Goal: Task Accomplishment & Management: Use online tool/utility

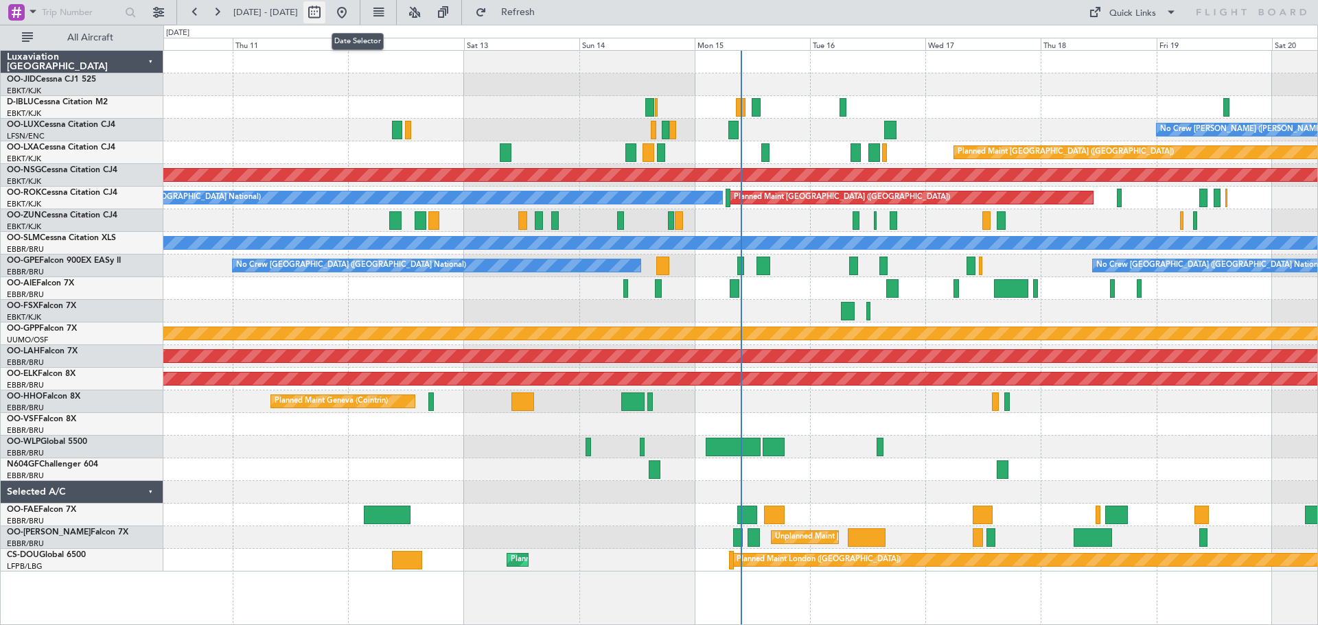
click at [325, 14] on button at bounding box center [314, 12] width 22 height 22
select select "9"
select select "2025"
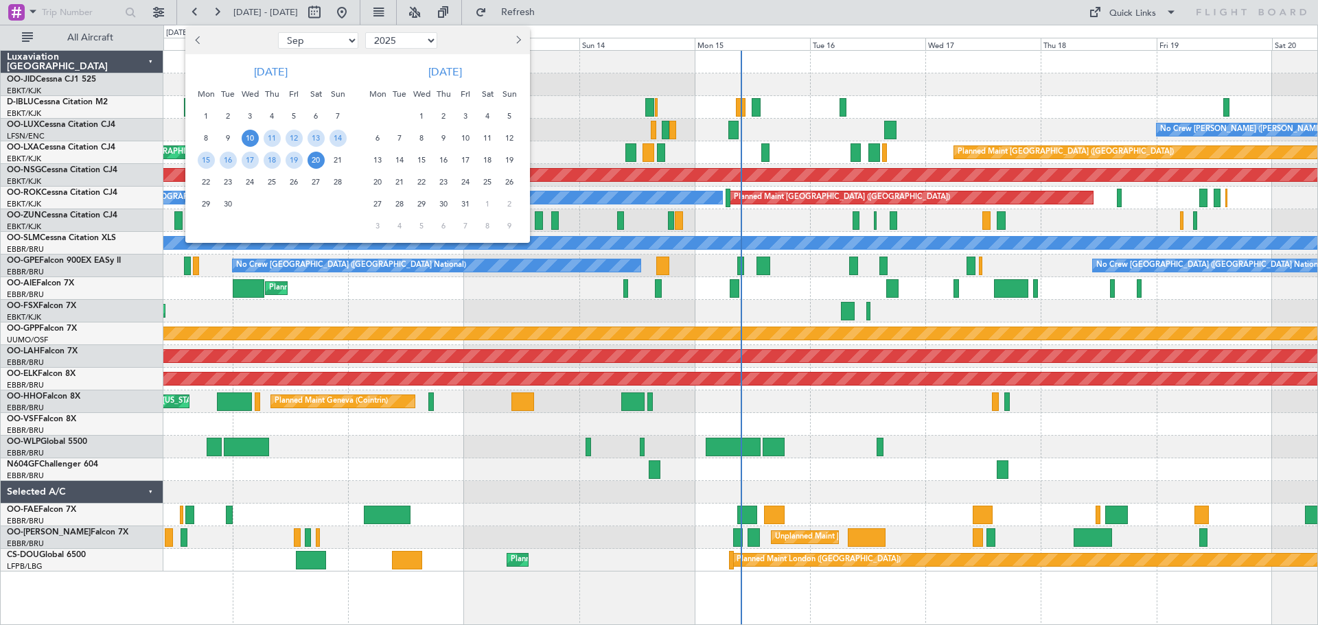
click at [326, 43] on select "Jan Feb Mar Apr May Jun [DATE] Aug Sep Oct Nov Dec" at bounding box center [318, 40] width 80 height 16
select select "5"
click at [278, 32] on select "Jan Feb Mar Apr May Jun [DATE] Aug Sep Oct Nov Dec" at bounding box center [318, 40] width 80 height 16
click at [200, 178] on span "19" at bounding box center [206, 182] width 17 height 17
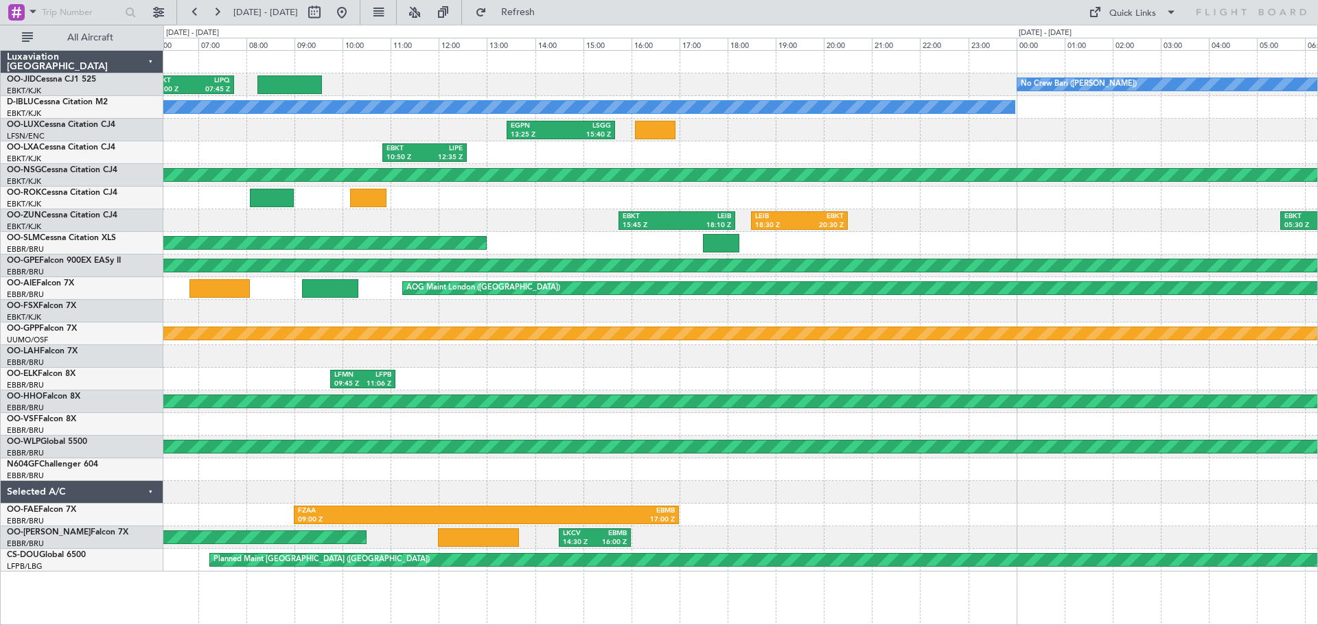
click at [563, 244] on div "EBKT 06:00 Z LIPQ 07:45 Z No Crew Bari ([PERSON_NAME]) No Crew Kortrijk-[GEOGRA…" at bounding box center [740, 311] width 1154 height 521
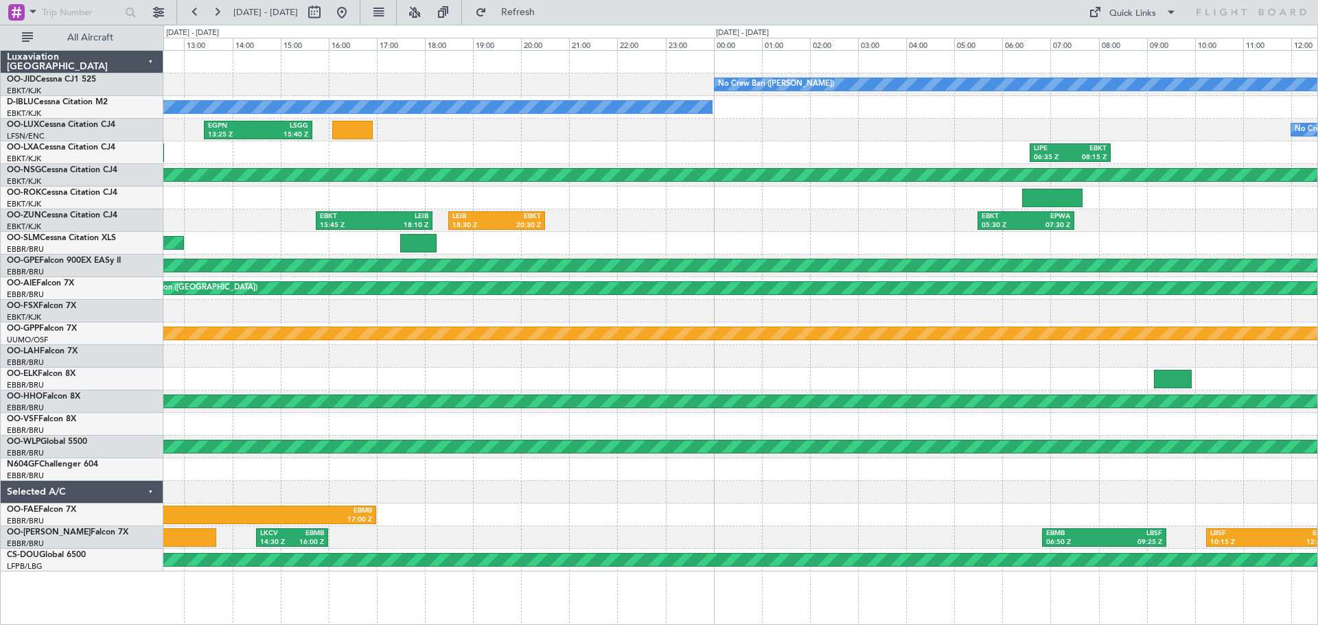
click at [320, 382] on div "LFMN 09:45 Z LFPB 11:06 Z" at bounding box center [740, 379] width 1154 height 23
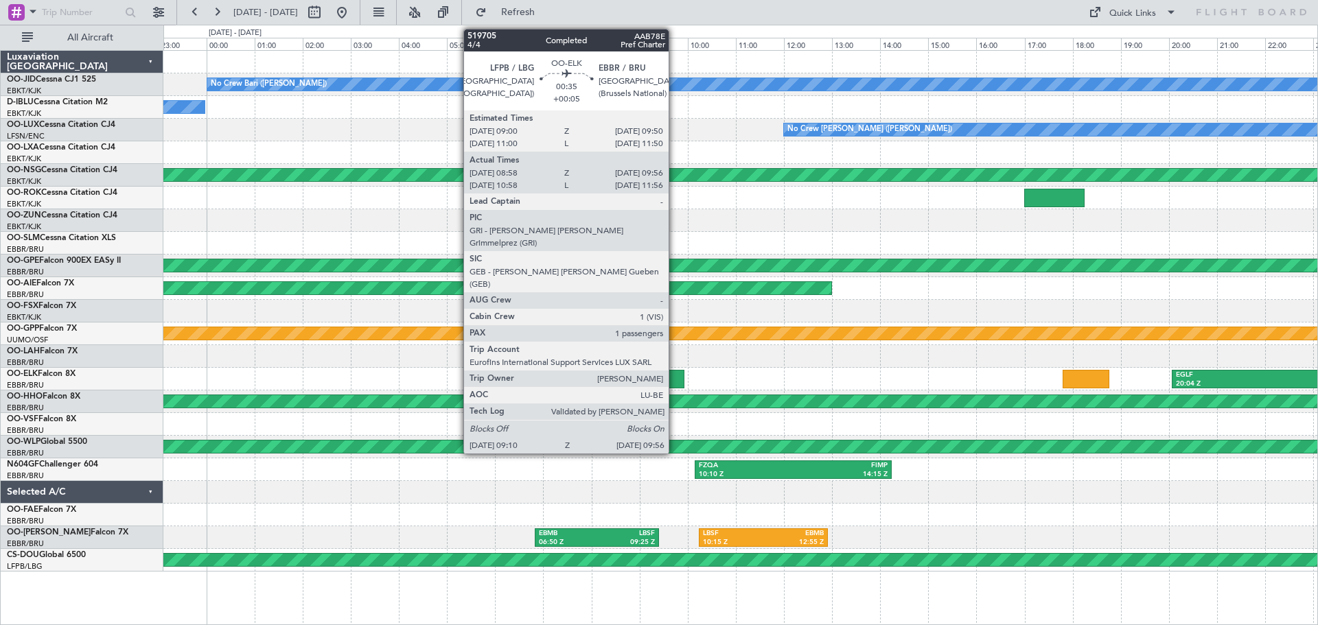
click at [675, 385] on div at bounding box center [664, 379] width 37 height 19
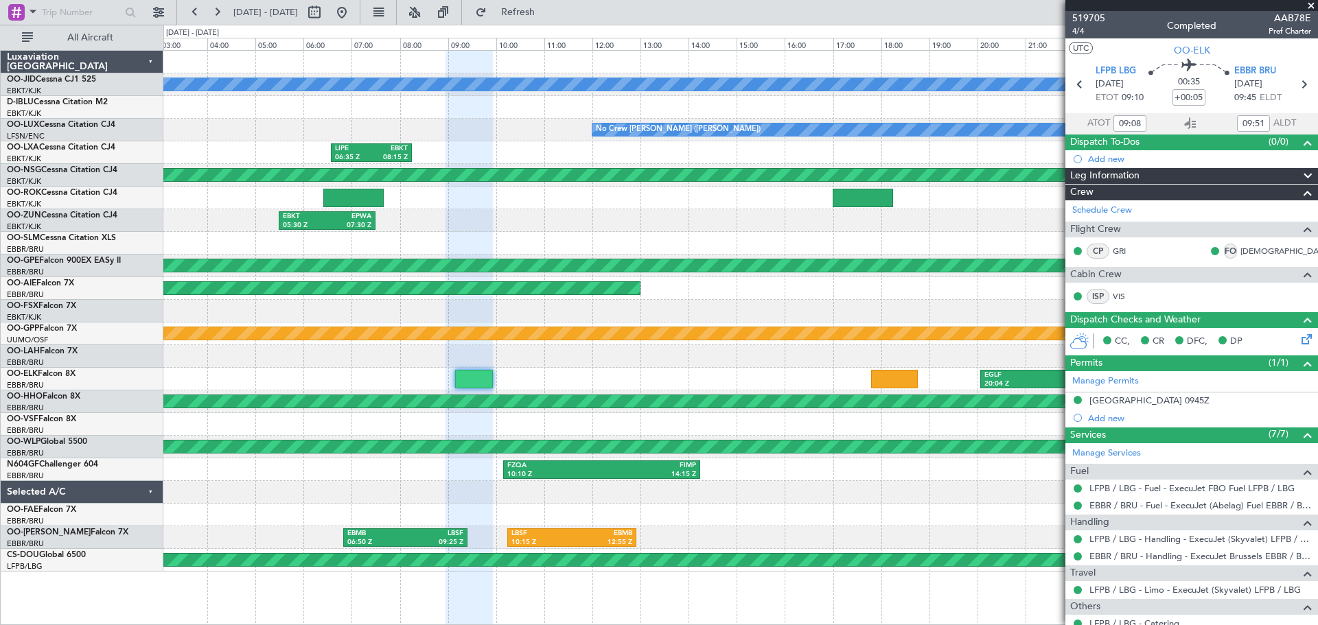
click at [240, 360] on div "No Crew Bari ([PERSON_NAME]) EBKT 08:30 Z LFMN 10:40 Z No Crew Kortrijk-[GEOGRA…" at bounding box center [740, 311] width 1154 height 521
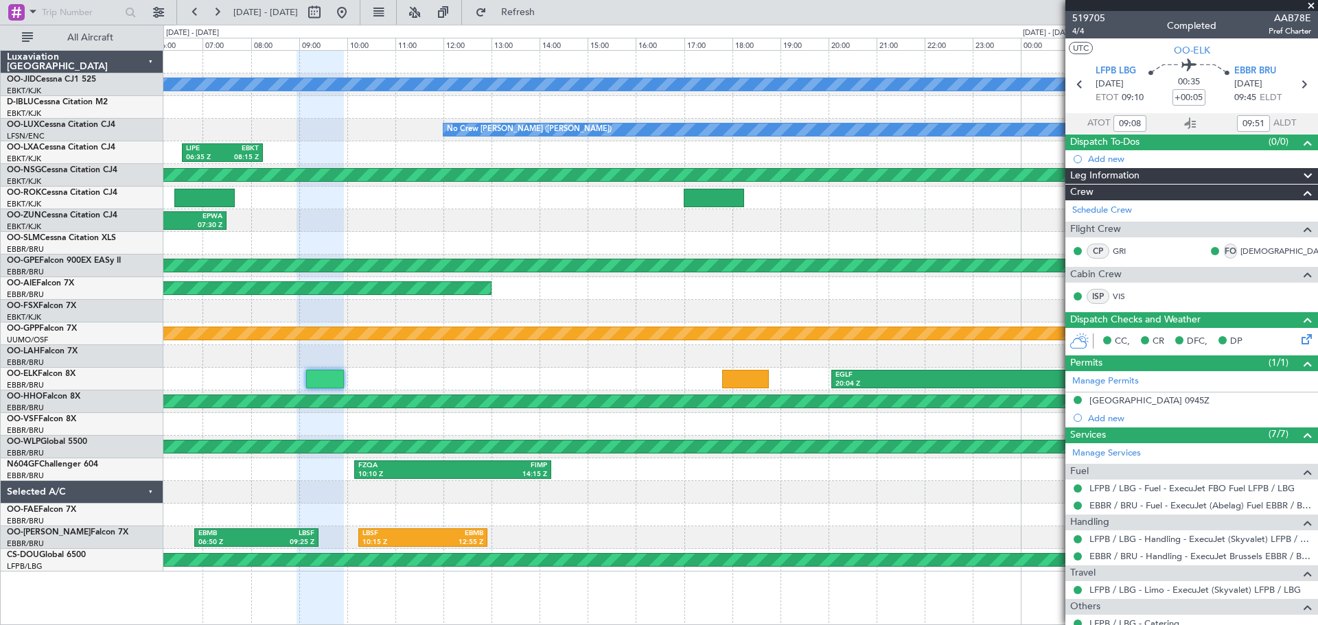
click at [570, 381] on div "No Crew Bari ([PERSON_NAME]) EBKT 08:30 Z LFMN 10:40 Z LFMN 11:35 Z EBKT 13:35 …" at bounding box center [740, 311] width 1154 height 521
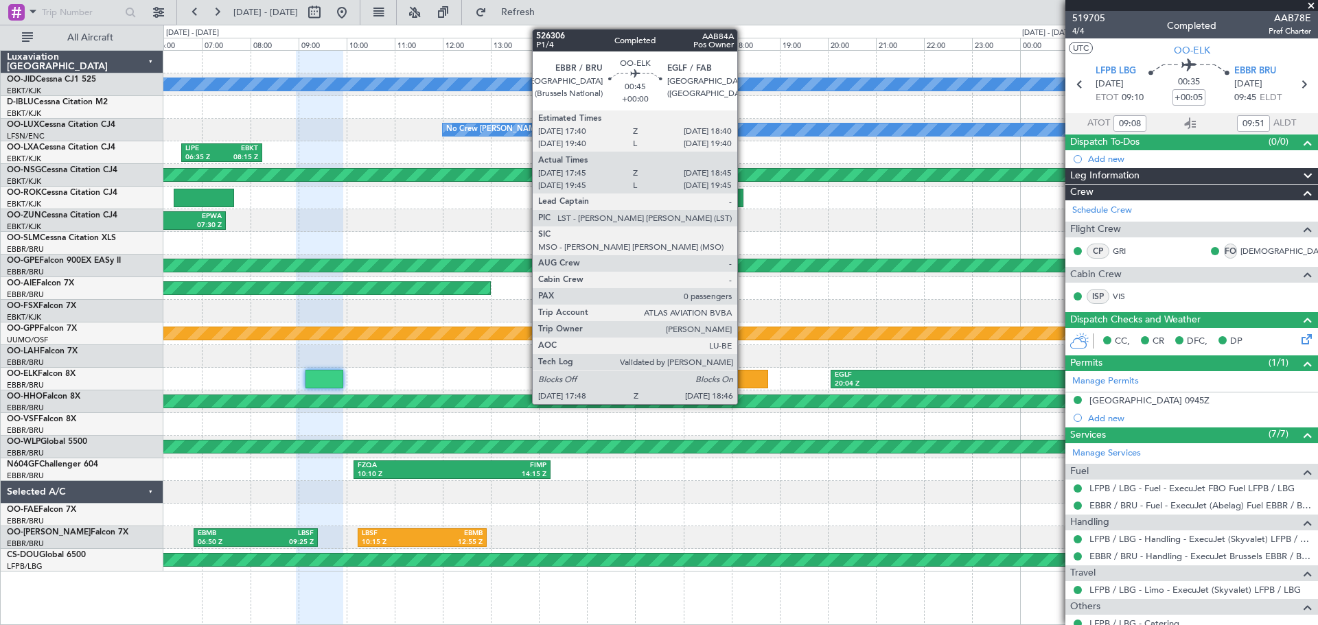
click at [743, 374] on div at bounding box center [744, 379] width 47 height 19
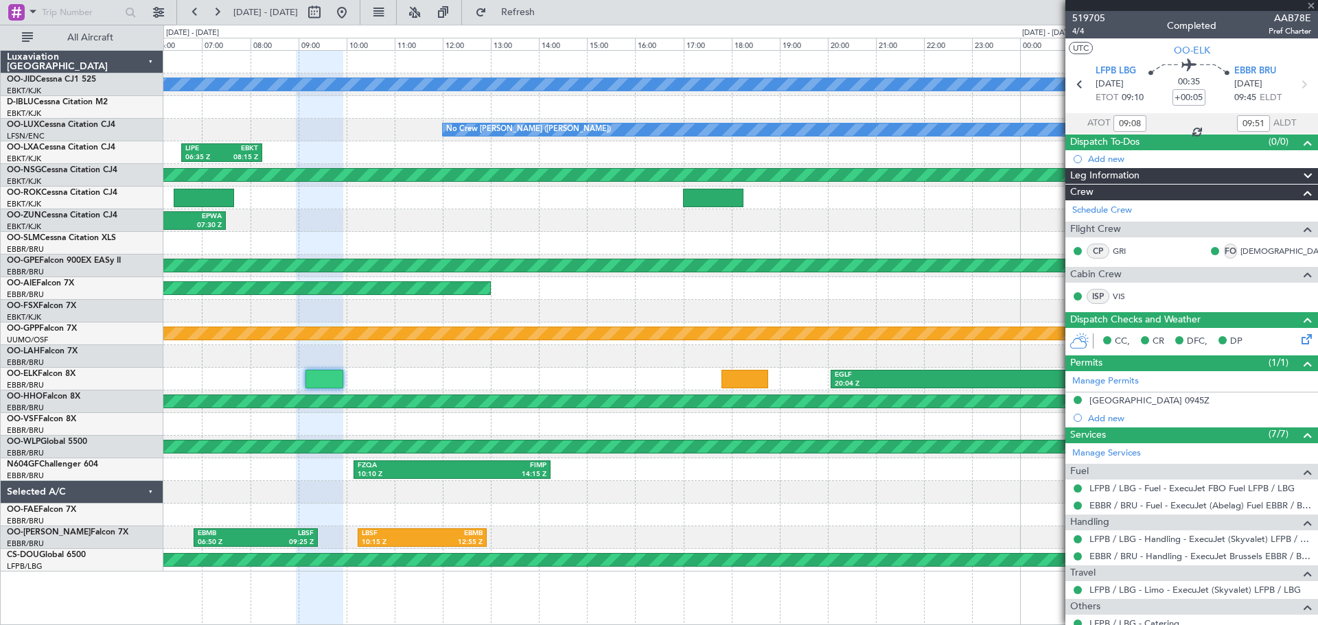
type input "17:55"
type input "18:40"
type input "0"
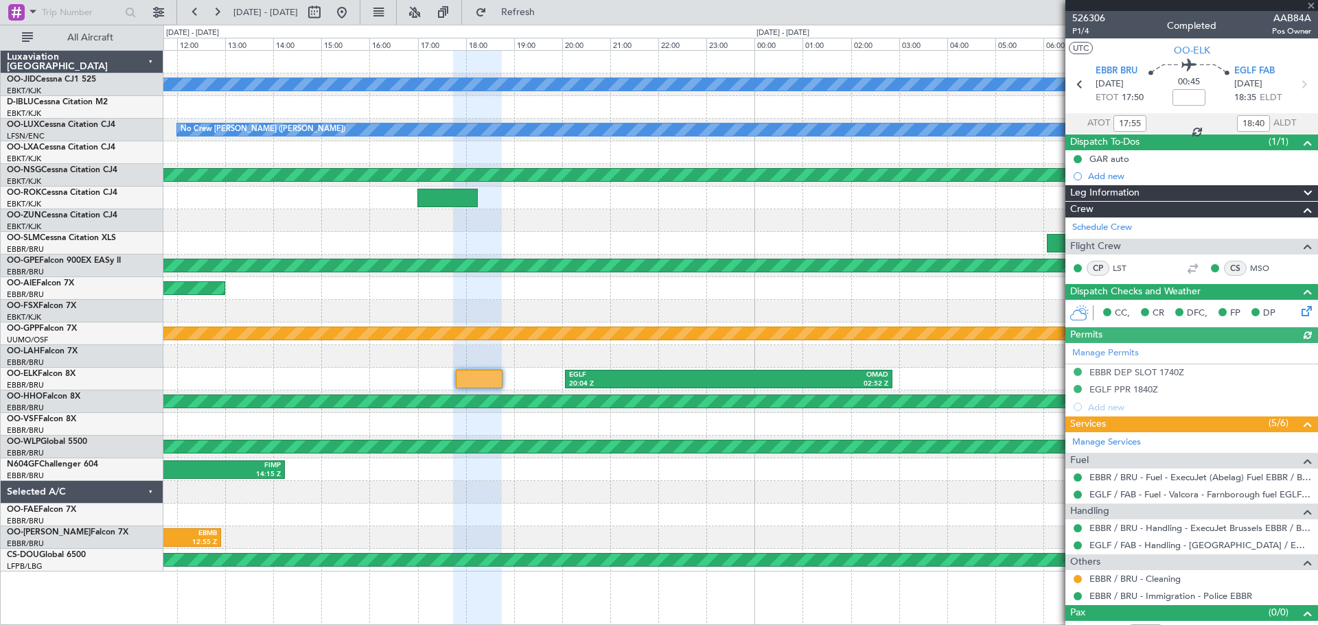
click at [537, 343] on div "No Crew Bari ([PERSON_NAME]) EBKT 08:30 Z LFMN 10:40 Z LFMN 11:35 Z EBKT 13:35 …" at bounding box center [740, 311] width 1154 height 521
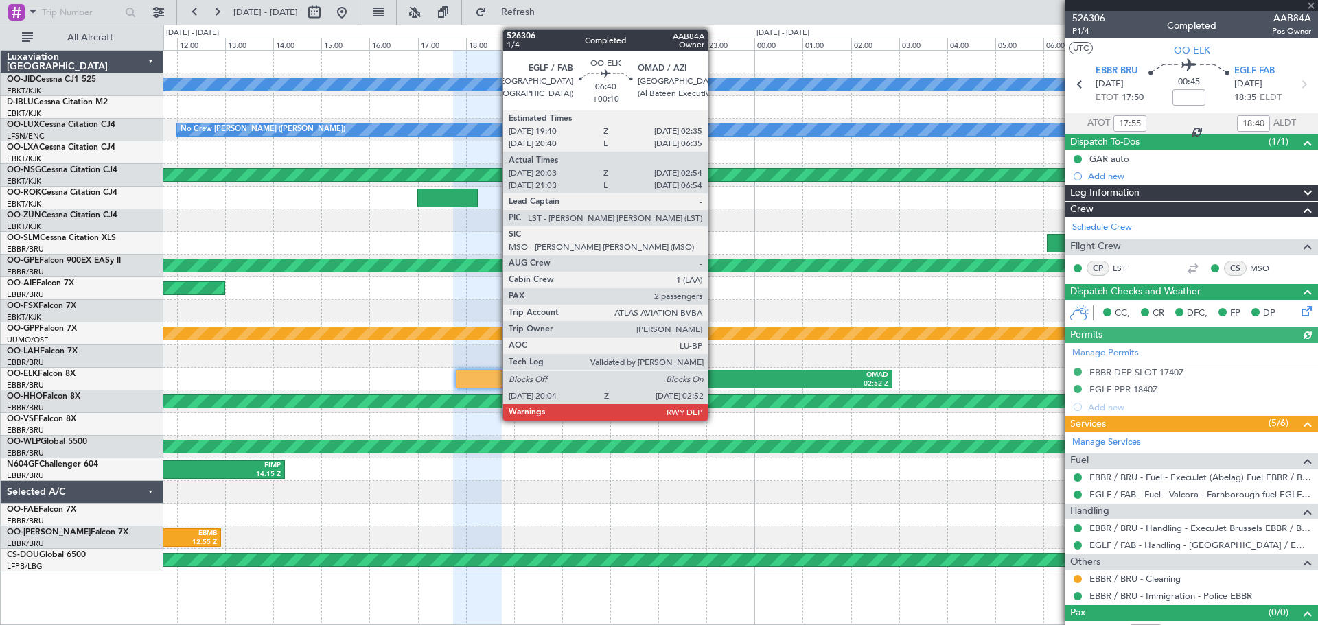
click at [717, 374] on div "EGLF" at bounding box center [649, 376] width 160 height 10
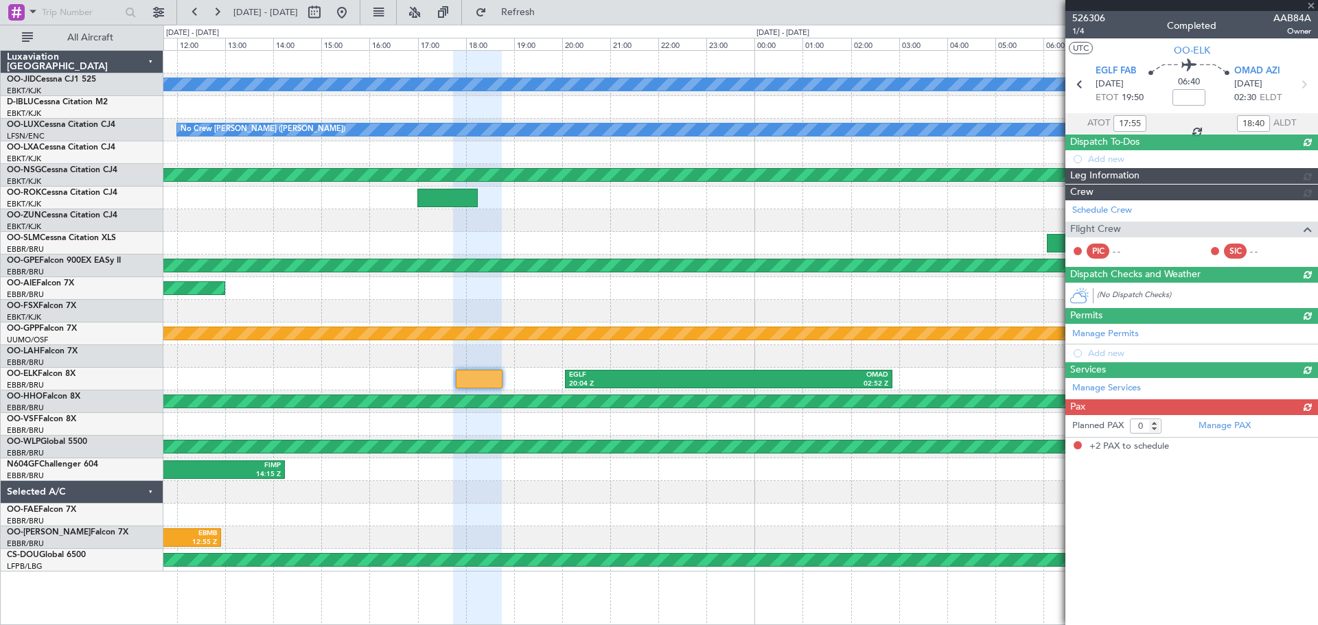
type input "+00:10"
type input "20:13"
type input "02:49"
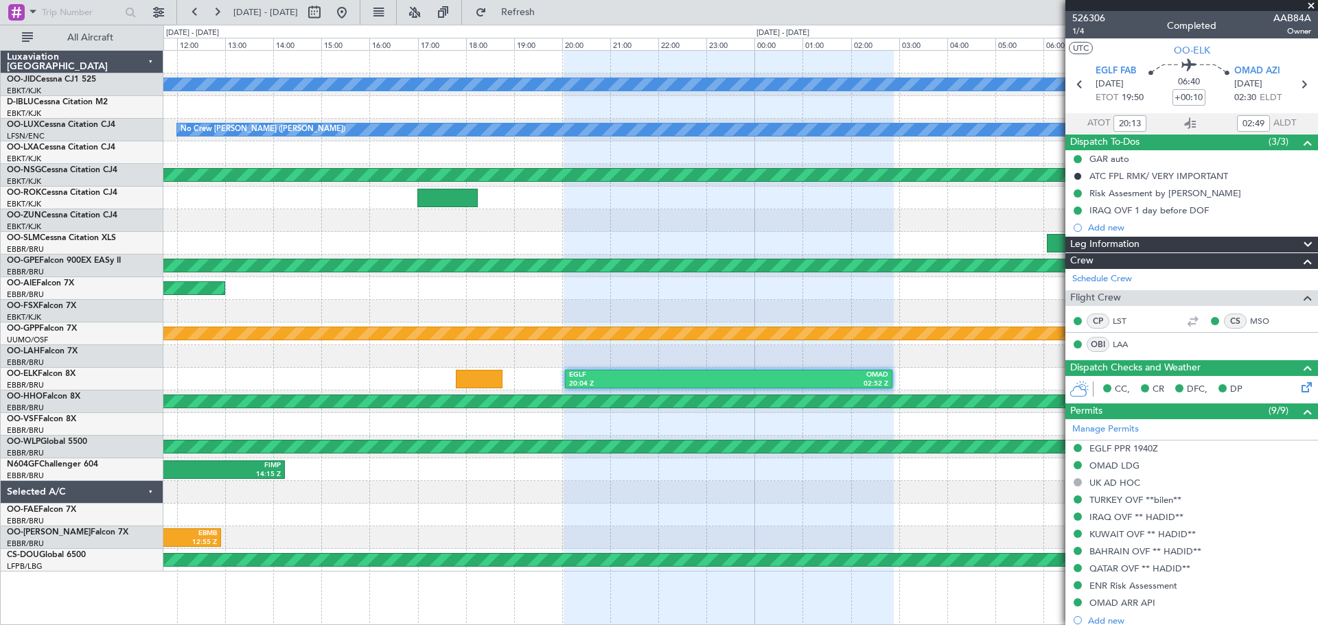
click at [1095, 345] on div "OBI" at bounding box center [1097, 344] width 23 height 15
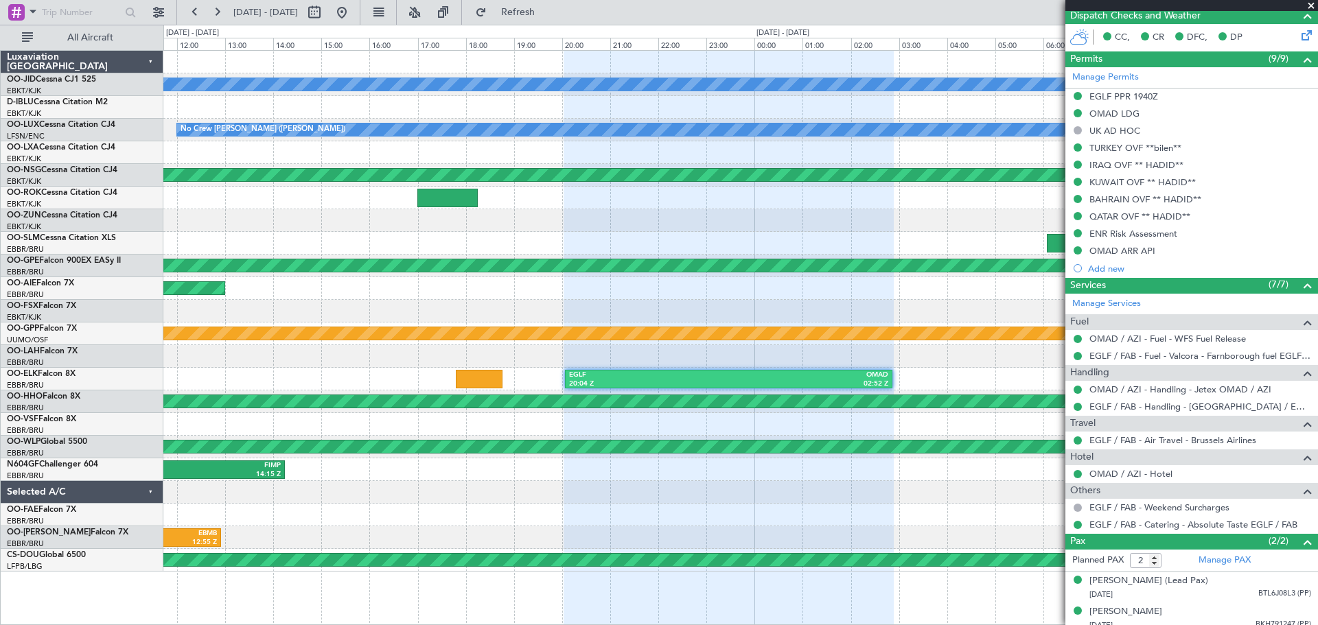
scroll to position [374, 0]
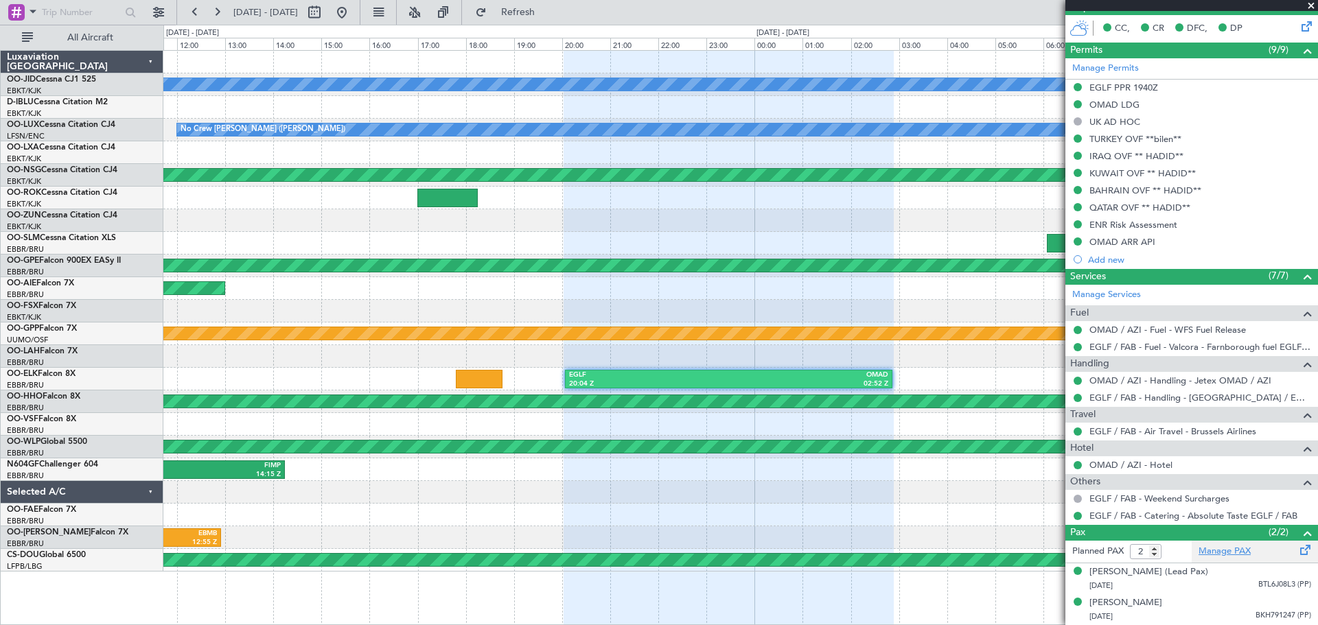
click at [1213, 545] on link "Manage PAX" at bounding box center [1224, 552] width 52 height 14
click at [1311, 1] on span at bounding box center [1311, 6] width 14 height 12
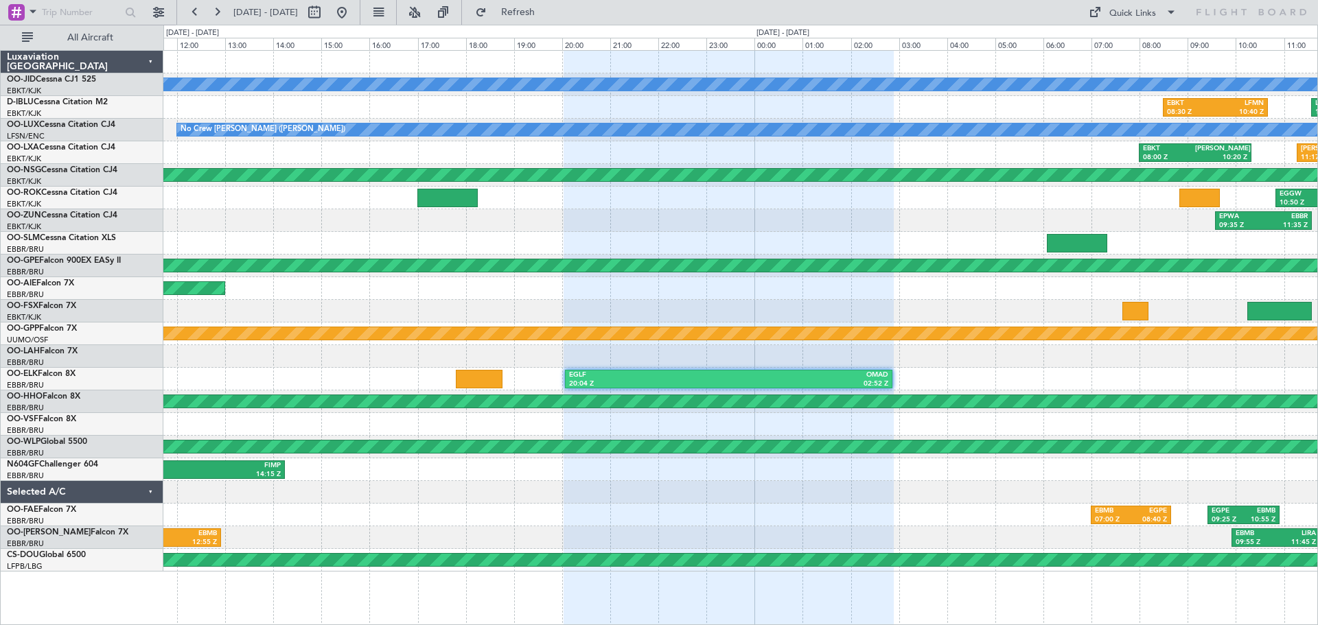
type input "0"
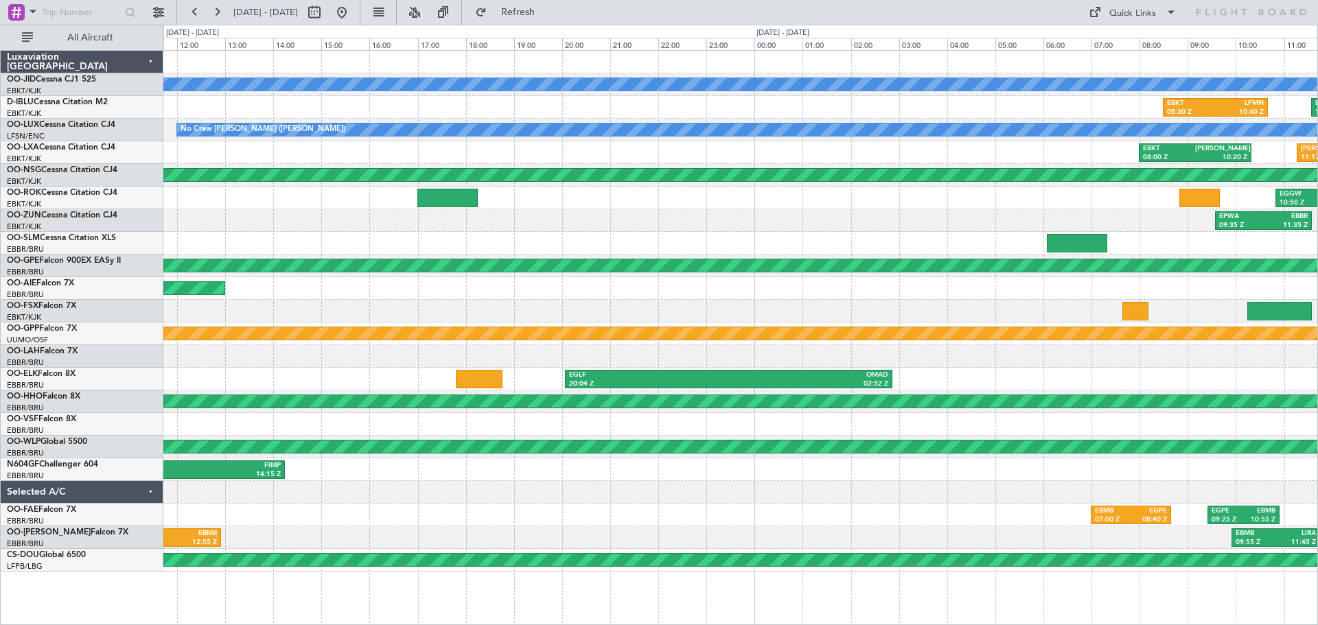
scroll to position [0, 0]
